Goal: Navigation & Orientation: Find specific page/section

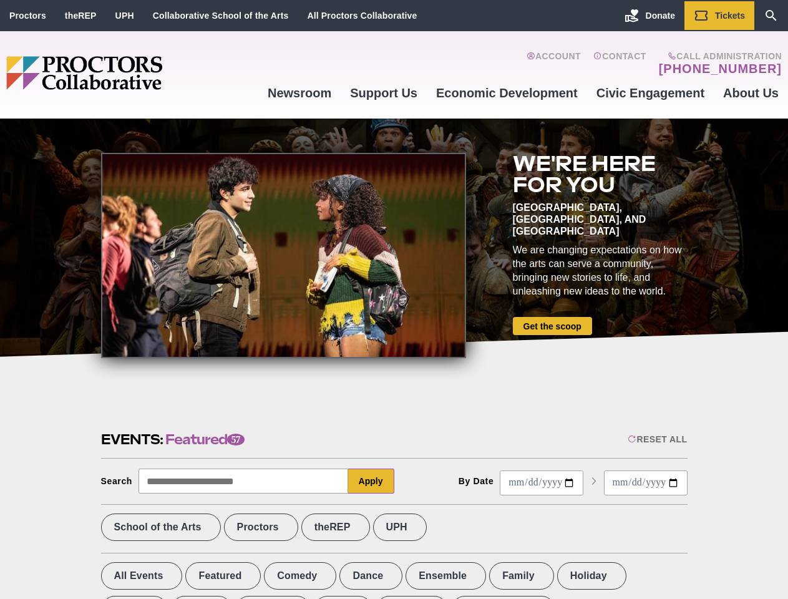
click at [394, 299] on div at bounding box center [283, 255] width 365 height 205
click at [656, 439] on div "Reset All" at bounding box center [656, 439] width 59 height 10
click at [371, 481] on button "Apply" at bounding box center [371, 480] width 46 height 25
